Goal: Register for event/course

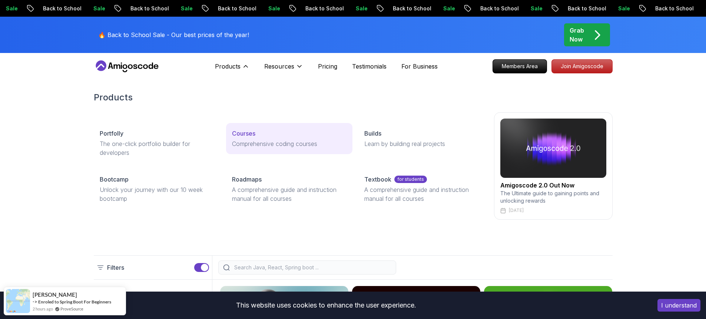
click at [248, 137] on p "Courses" at bounding box center [243, 133] width 23 height 9
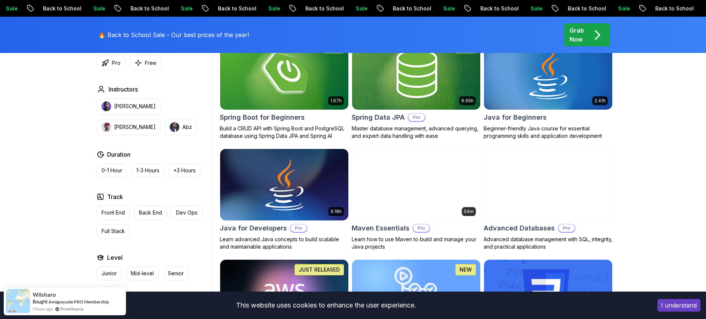
scroll to position [371, 0]
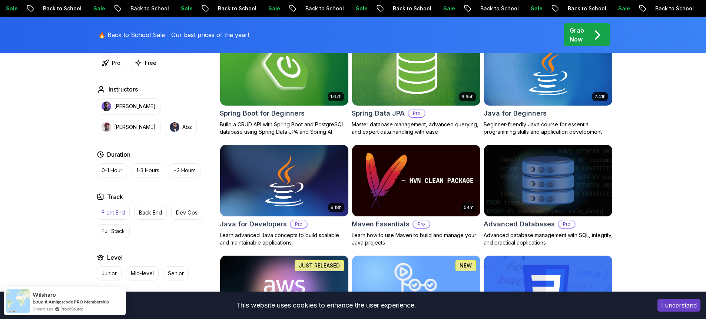
click at [109, 211] on p "Front End" at bounding box center [113, 212] width 23 height 7
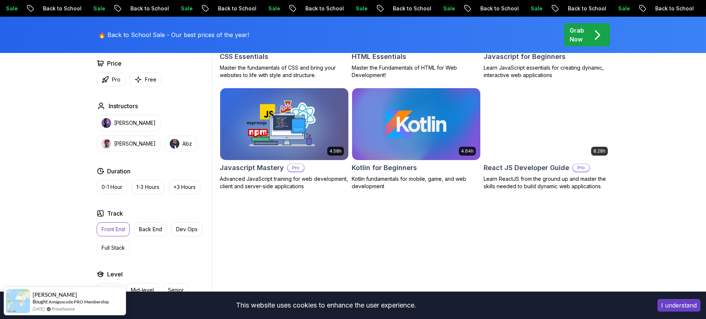
scroll to position [311, 0]
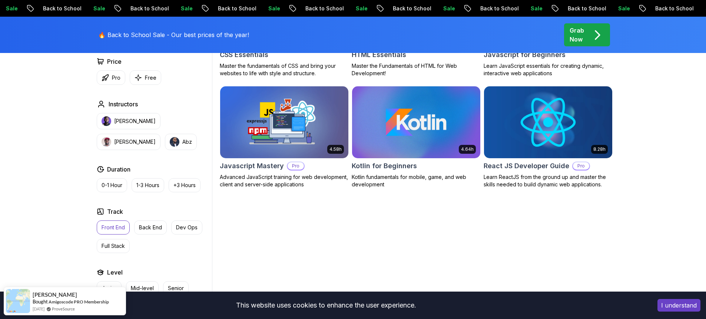
click at [556, 128] on img at bounding box center [548, 122] width 135 height 75
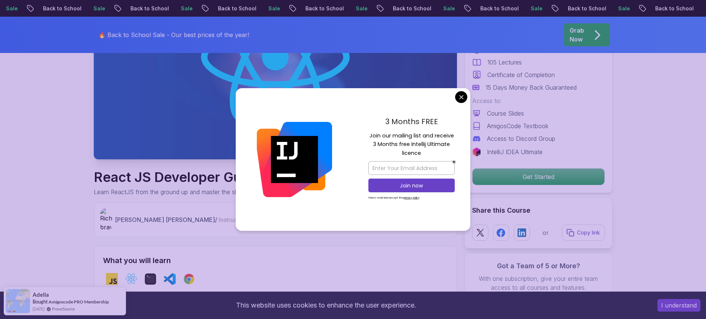
scroll to position [146, 0]
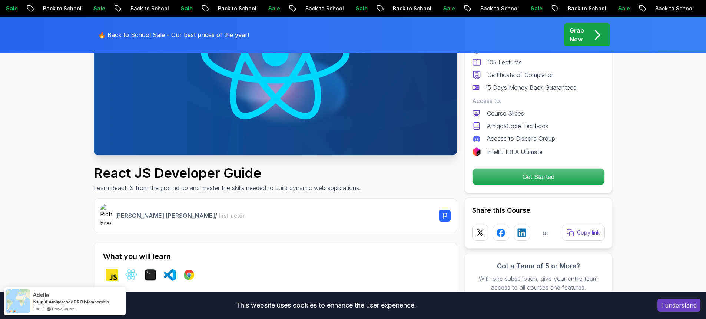
click at [494, 173] on p "Get Started" at bounding box center [538, 177] width 125 height 16
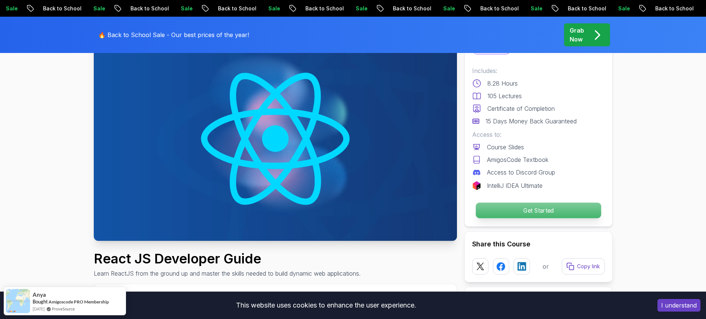
scroll to position [0, 0]
